Goal: Find specific page/section: Find specific page/section

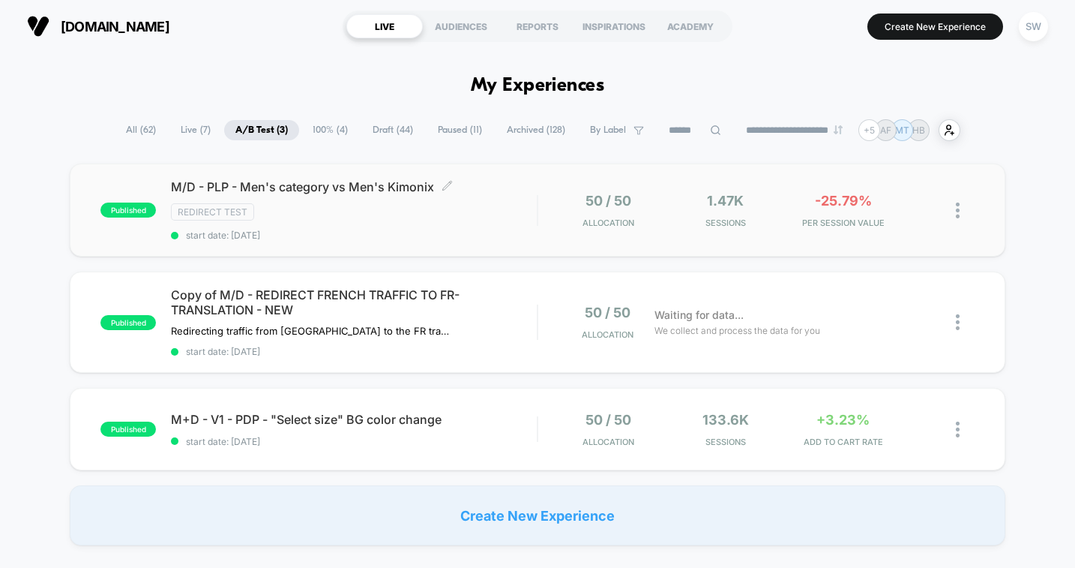
click at [523, 201] on div "M/D - PLP - Men's category vs Men's Kimonix Click to edit experience details Cl…" at bounding box center [354, 209] width 366 height 61
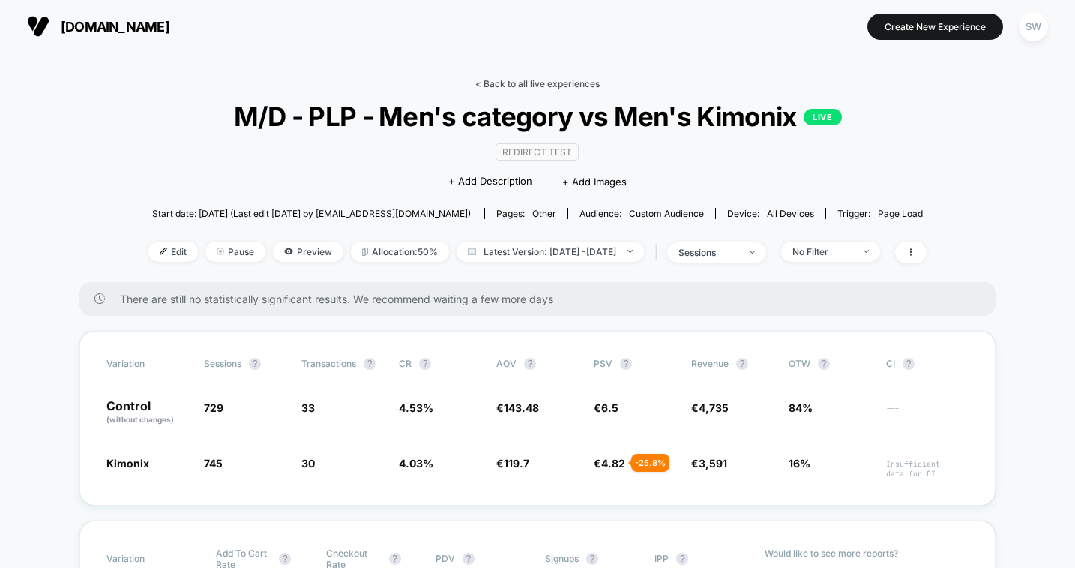
click at [546, 80] on link "< Back to all live experiences" at bounding box center [537, 83] width 124 height 11
